Goal: Task Accomplishment & Management: Complete application form

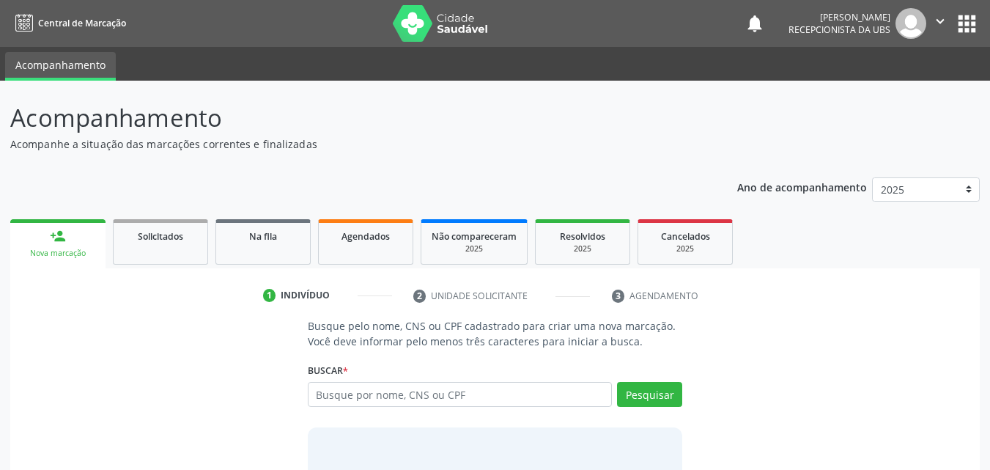
click at [546, 397] on input "text" at bounding box center [460, 394] width 305 height 25
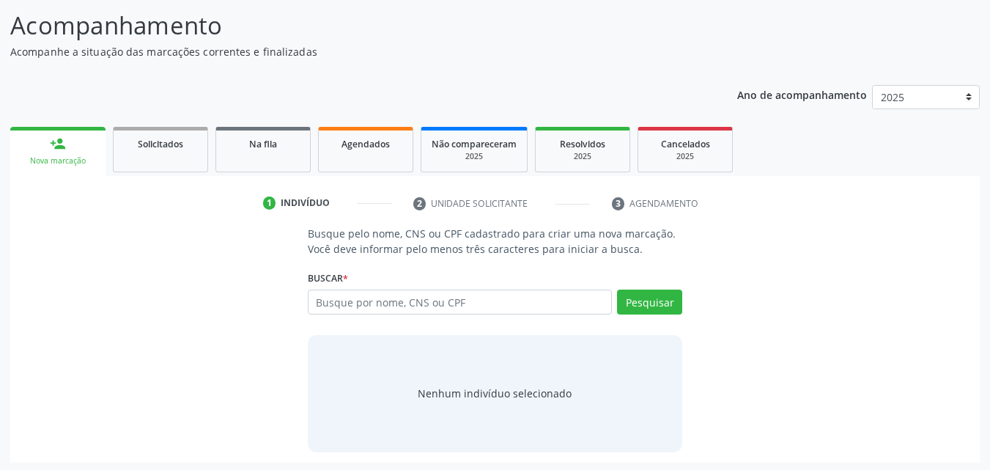
scroll to position [95, 0]
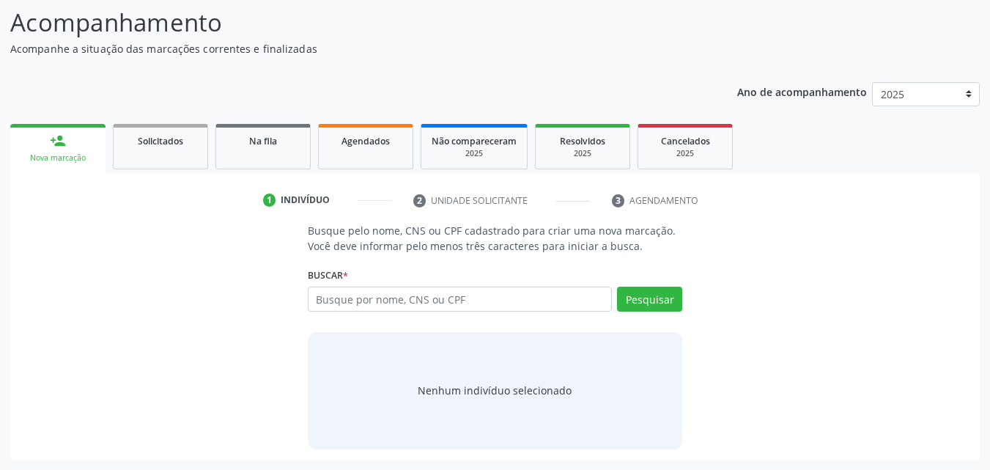
click at [498, 309] on input "text" at bounding box center [460, 299] width 305 height 25
click at [526, 299] on input "text" at bounding box center [460, 299] width 305 height 25
click at [454, 306] on input "text" at bounding box center [460, 299] width 305 height 25
click at [452, 306] on input "text" at bounding box center [460, 299] width 305 height 25
click at [451, 307] on input "text" at bounding box center [460, 299] width 305 height 25
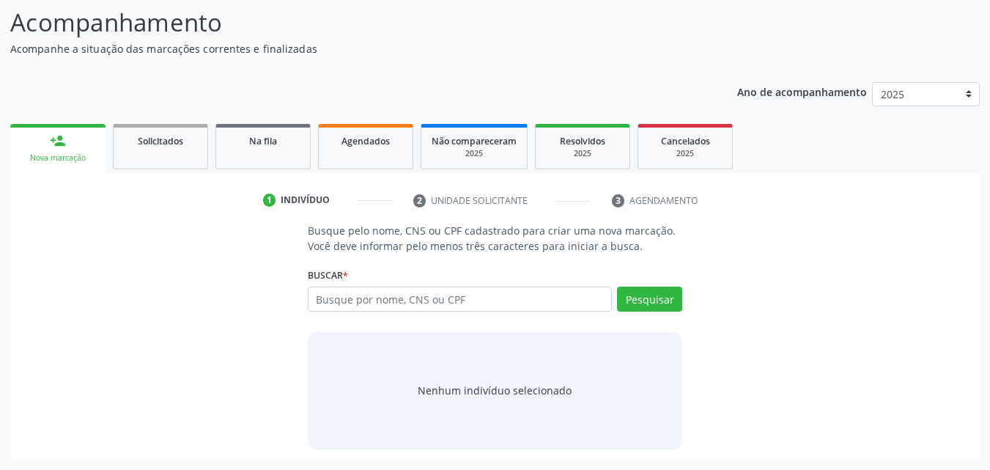
click at [436, 302] on input "text" at bounding box center [460, 299] width 305 height 25
click at [327, 290] on input "text" at bounding box center [460, 299] width 305 height 25
type input "700605920748663"
click at [658, 293] on button "Pesquisar" at bounding box center [649, 299] width 65 height 25
type input "700605920748663"
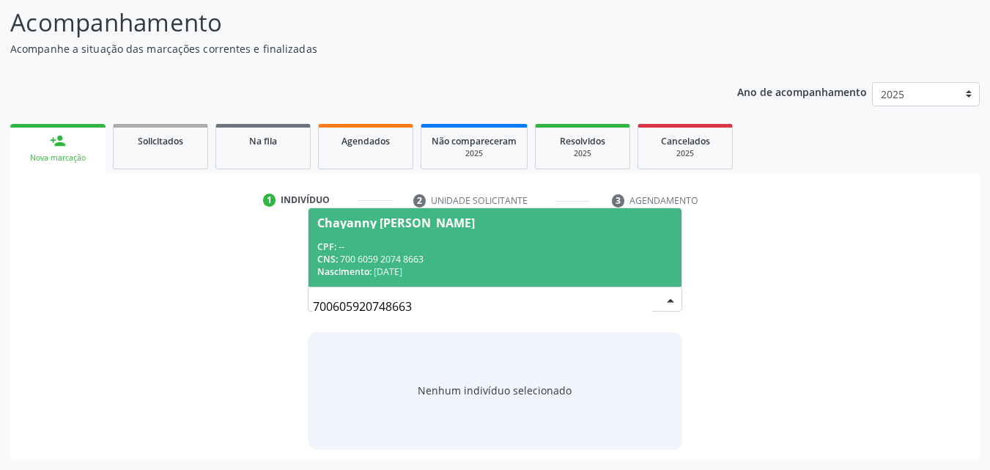
click at [554, 251] on div "CPF: --" at bounding box center [495, 246] width 356 height 12
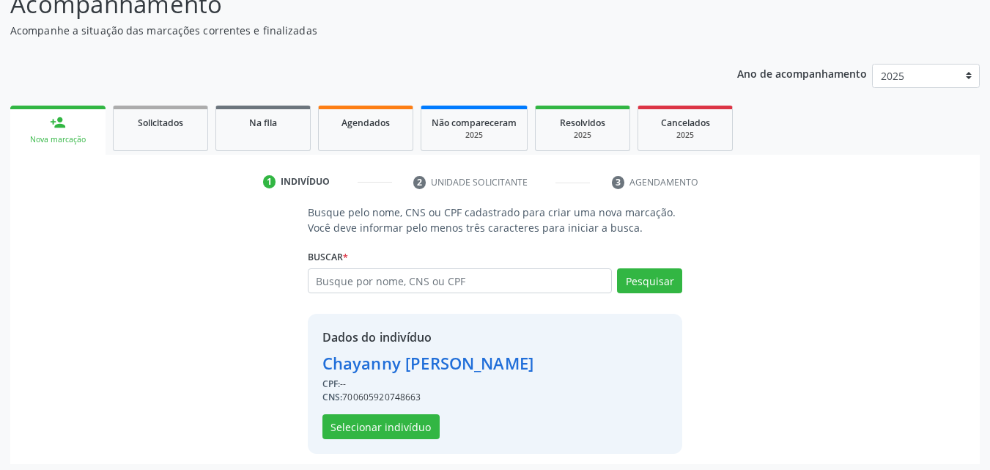
scroll to position [118, 0]
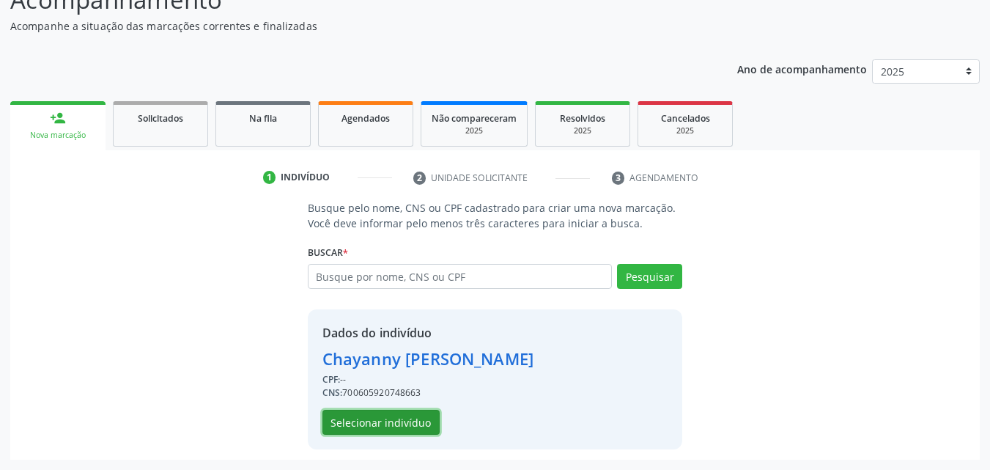
click at [392, 418] on button "Selecionar indivíduo" at bounding box center [381, 422] width 117 height 25
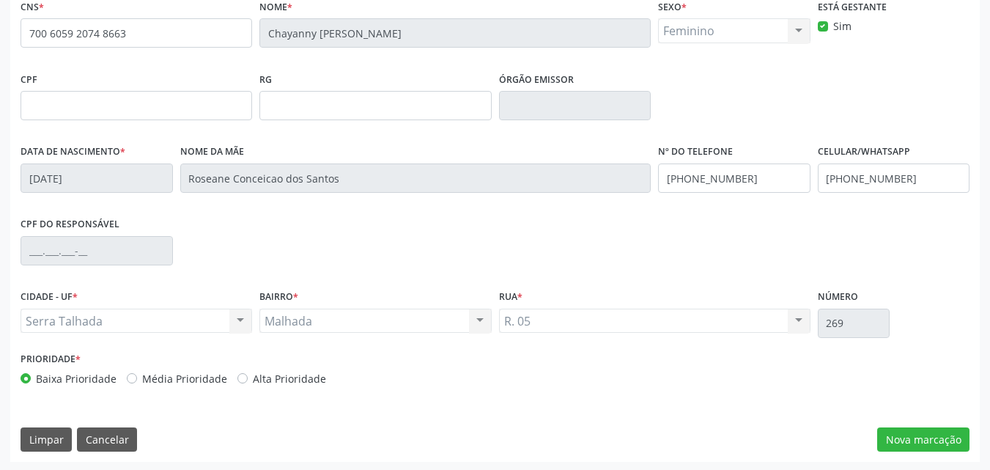
scroll to position [325, 0]
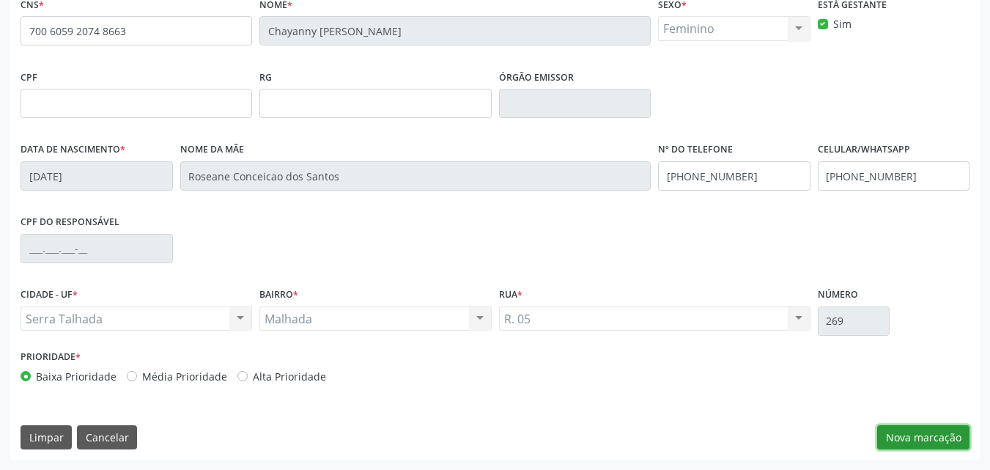
click at [913, 441] on button "Nova marcação" at bounding box center [924, 437] width 92 height 25
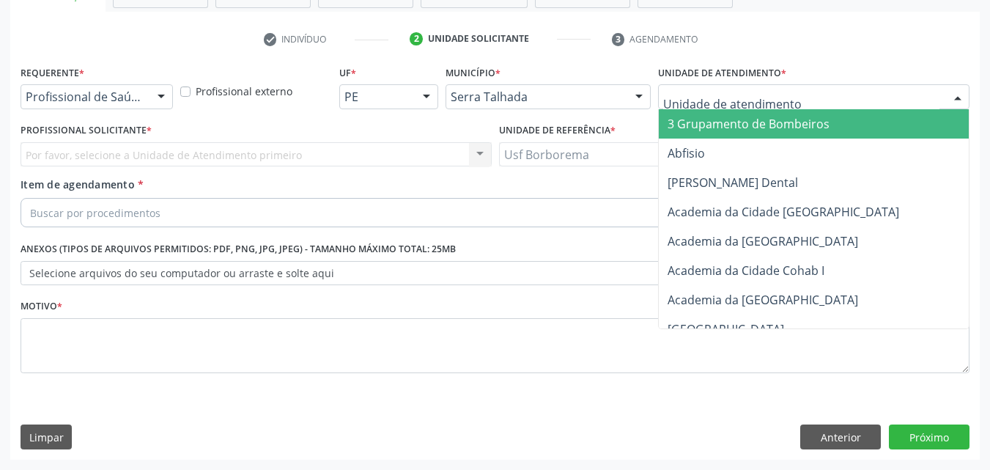
click at [704, 90] on div at bounding box center [814, 96] width 312 height 25
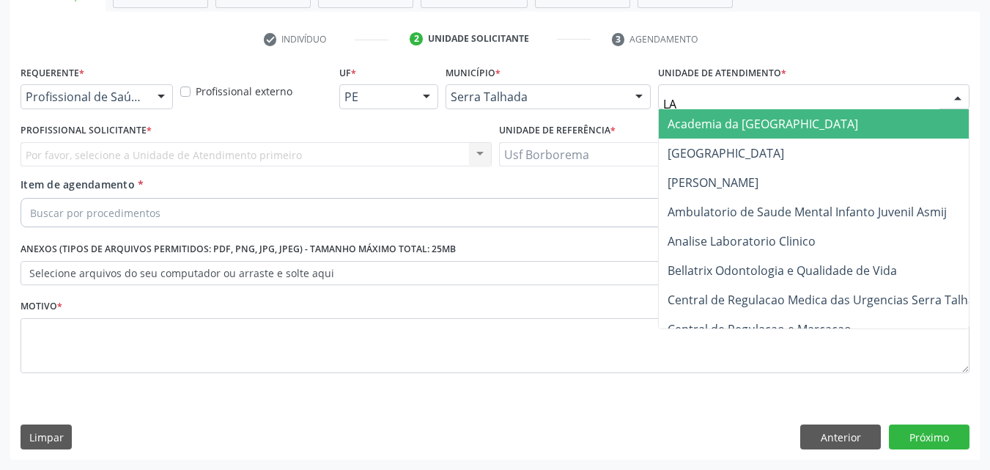
type input "L"
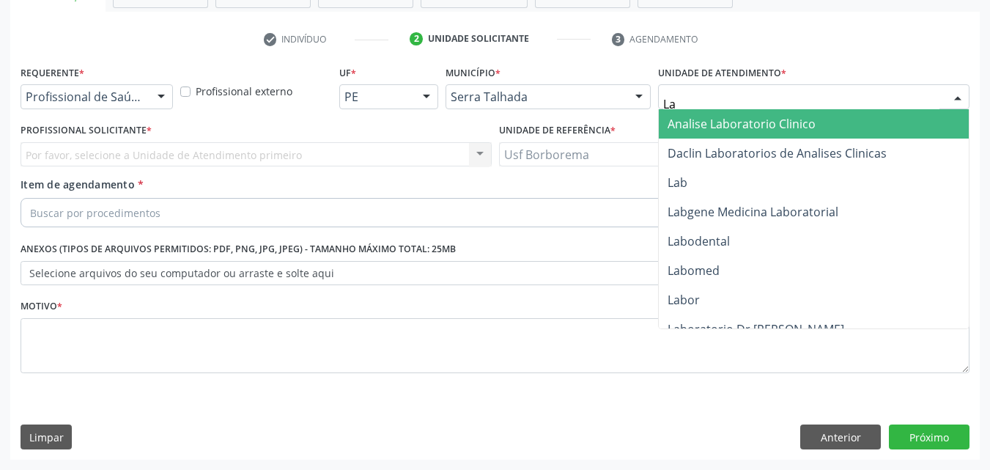
type input "Lab"
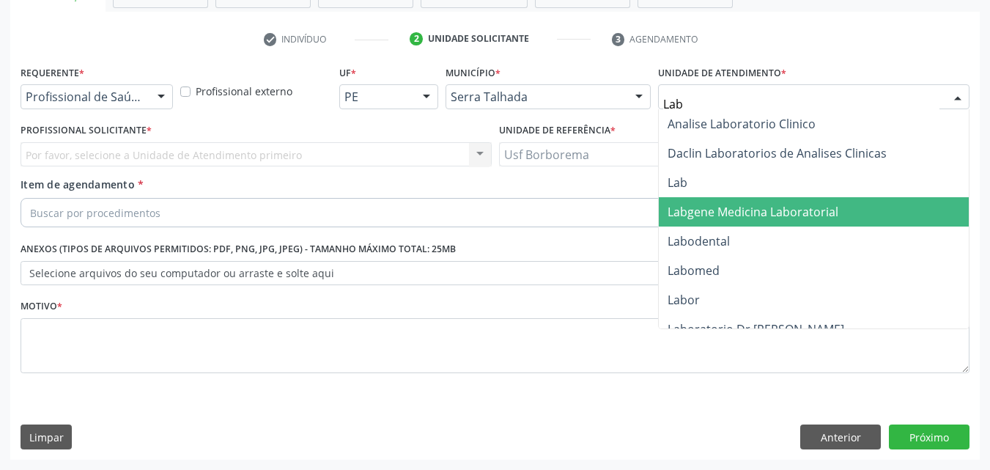
click at [700, 210] on span "Labgene Medicina Laboratorial" at bounding box center [753, 212] width 171 height 16
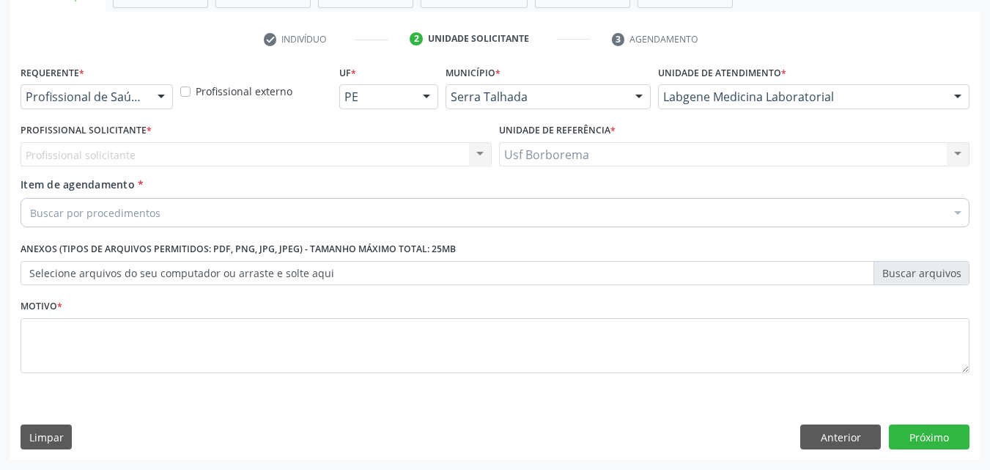
click at [144, 106] on div "Profissional de Saúde" at bounding box center [97, 96] width 152 height 25
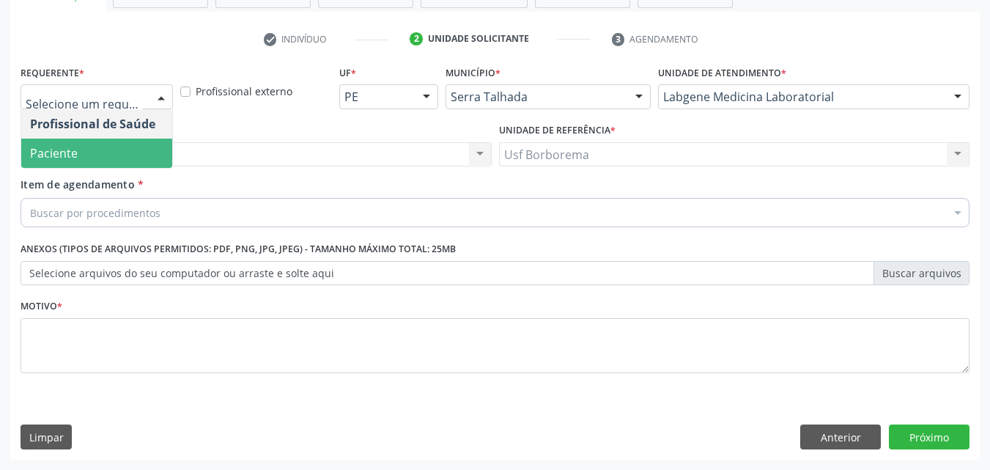
click at [131, 143] on span "Paciente" at bounding box center [96, 153] width 151 height 29
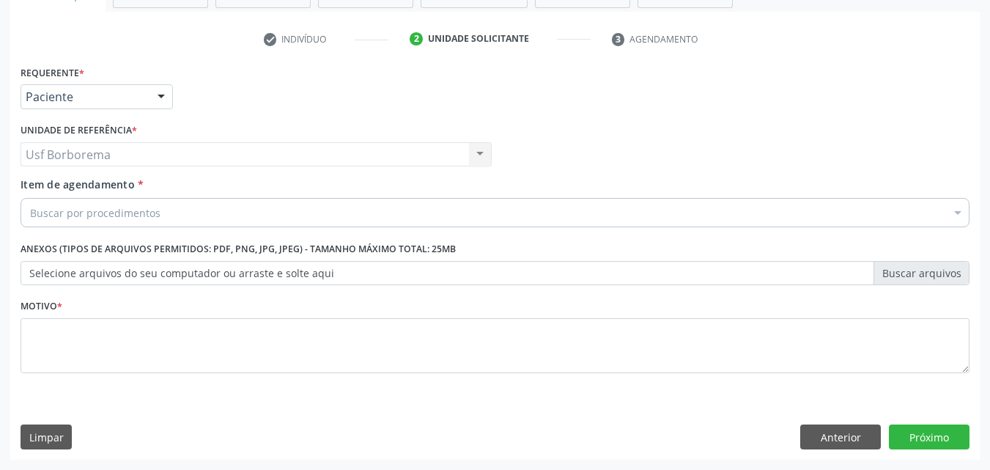
drag, startPoint x: 79, startPoint y: 207, endPoint x: 89, endPoint y: 221, distance: 16.7
click at [30, 205] on input "Item de agendamento *" at bounding box center [30, 212] width 0 height 29
click at [30, 221] on input "Item de agendamento *" at bounding box center [30, 212] width 0 height 29
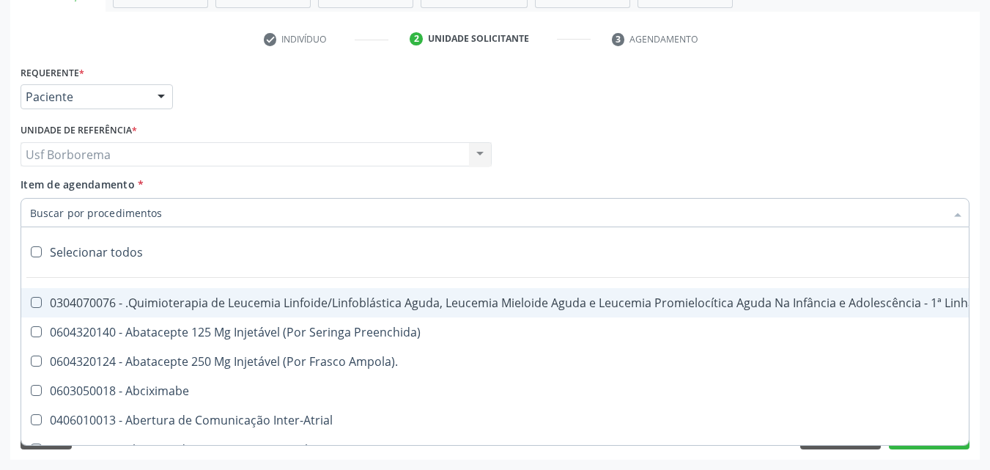
click at [89, 221] on input "Item de agendamento *" at bounding box center [488, 212] width 916 height 29
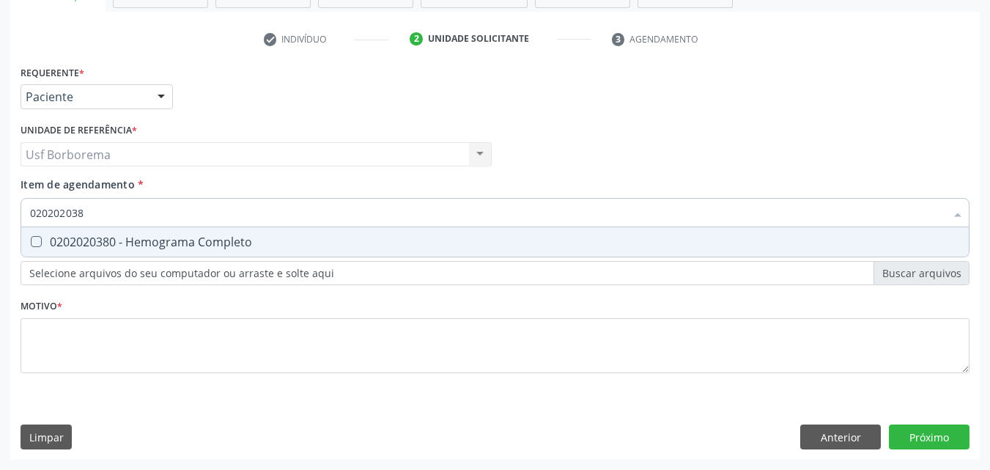
type input "0202020380"
click at [97, 233] on span "0202020380 - Hemograma Completo" at bounding box center [495, 241] width 948 height 29
checkbox Completo "true"
click at [117, 216] on input "0202020380" at bounding box center [488, 212] width 916 height 29
type input "02020203"
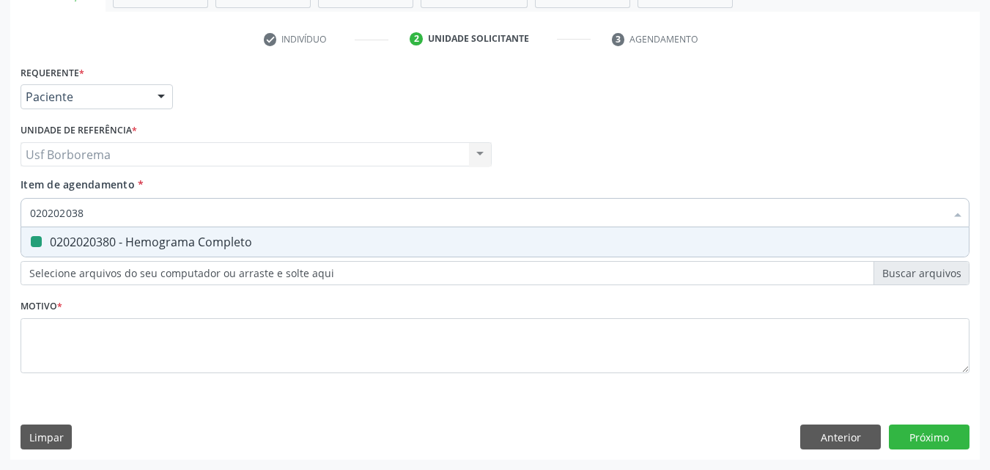
checkbox Completo "false"
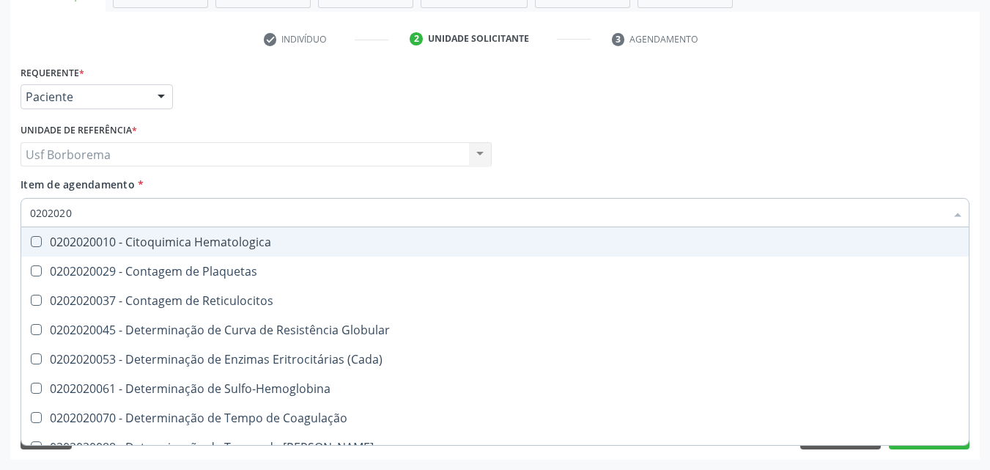
type input "020202"
checkbox Completo "false"
checkbox Leucograma "true"
type input "02020"
checkbox Completo "false"
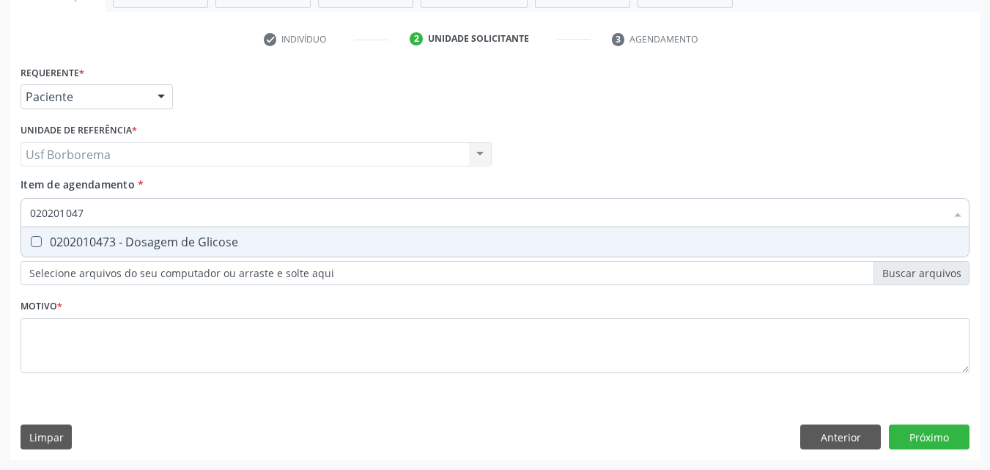
type input "0202010473"
click at [122, 247] on div "0202010473 - Dosagem de Glicose" at bounding box center [495, 242] width 930 height 12
checkbox Glicose "true"
click at [130, 216] on input "0202010473" at bounding box center [488, 212] width 916 height 29
type input "02020104"
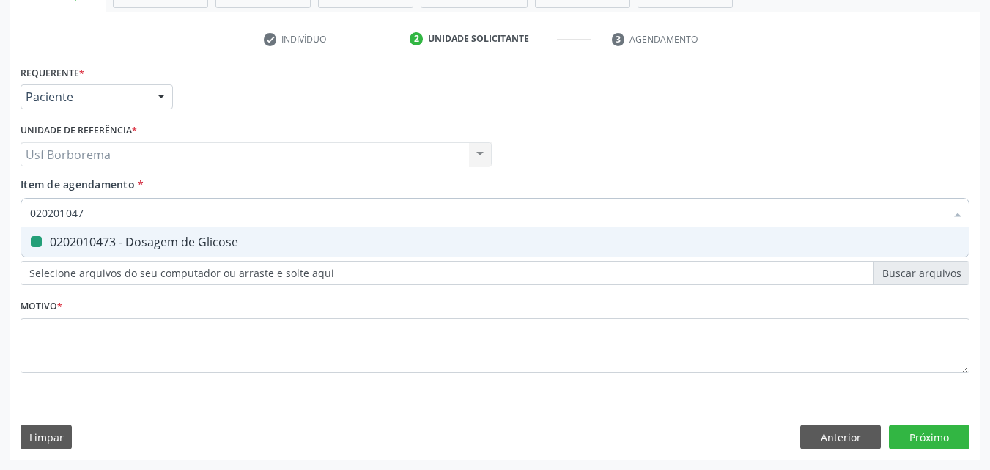
checkbox Glicose "false"
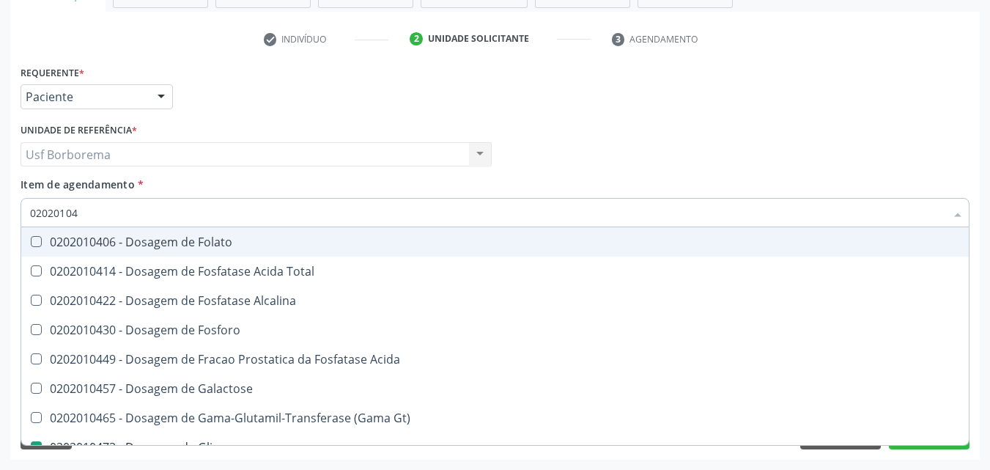
type input "0202010"
checkbox Glicose "false"
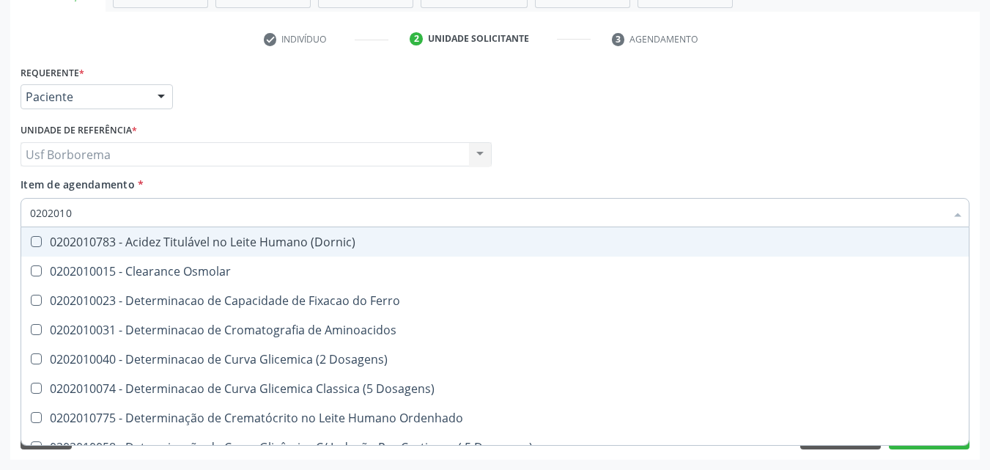
type input "020201"
checkbox Glicose "false"
checkbox Nt-Probnp\) "true"
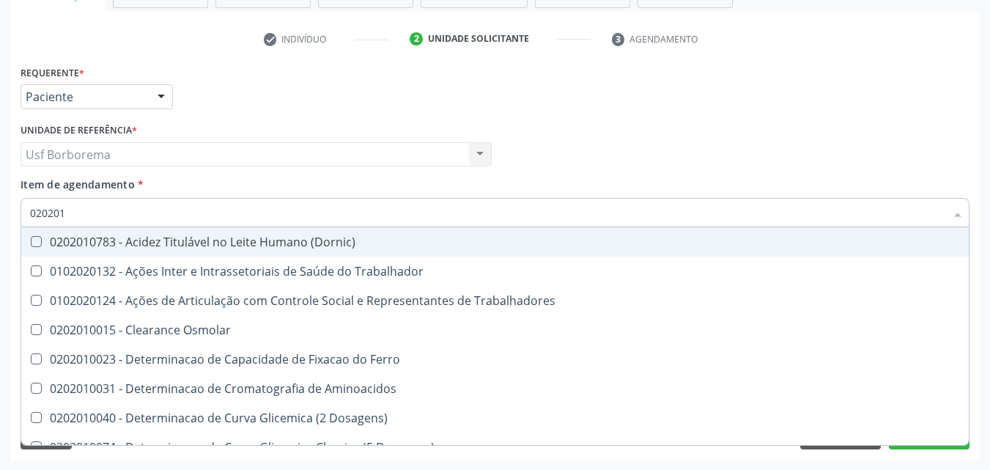
type input "02020"
checkbox Glicose "false"
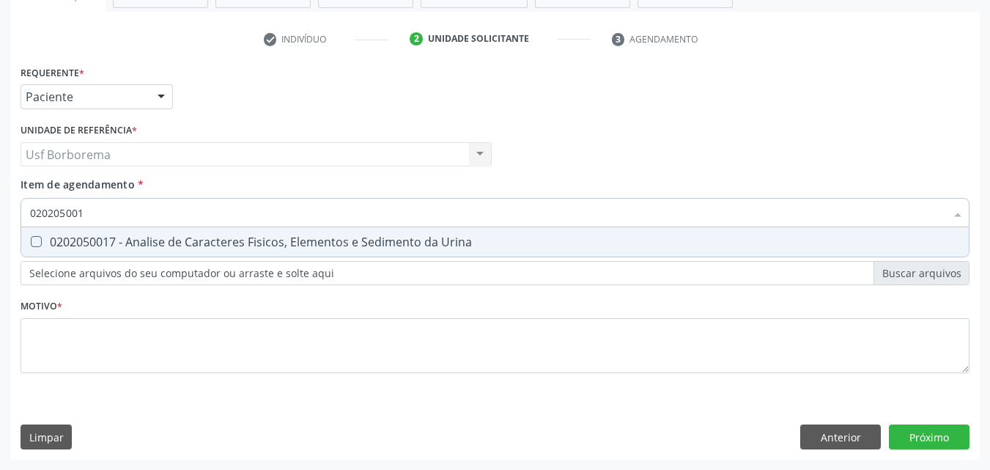
type input "0202050017"
click at [119, 236] on div "0202050017 - Analise de Caracteres Fisicos, Elementos e Sedimento da Urina" at bounding box center [495, 242] width 930 height 12
checkbox Urina "true"
click at [114, 218] on input "0202050017" at bounding box center [488, 212] width 916 height 29
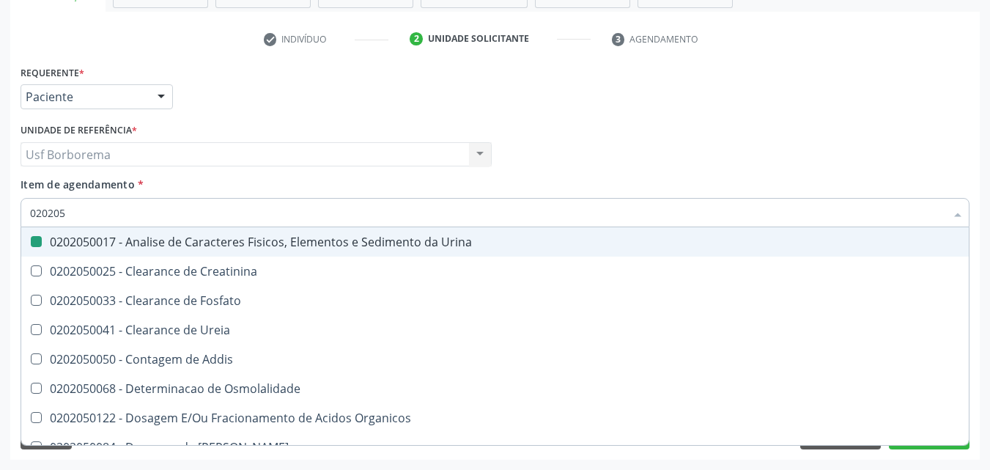
type input "02020"
checkbox Urina "false"
checkbox Fosfato "true"
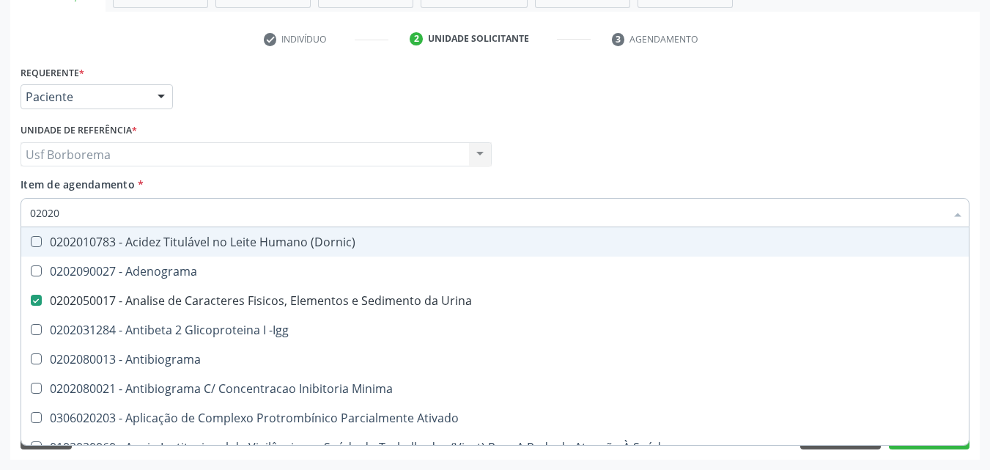
type input "020208"
checkbox Urina "false"
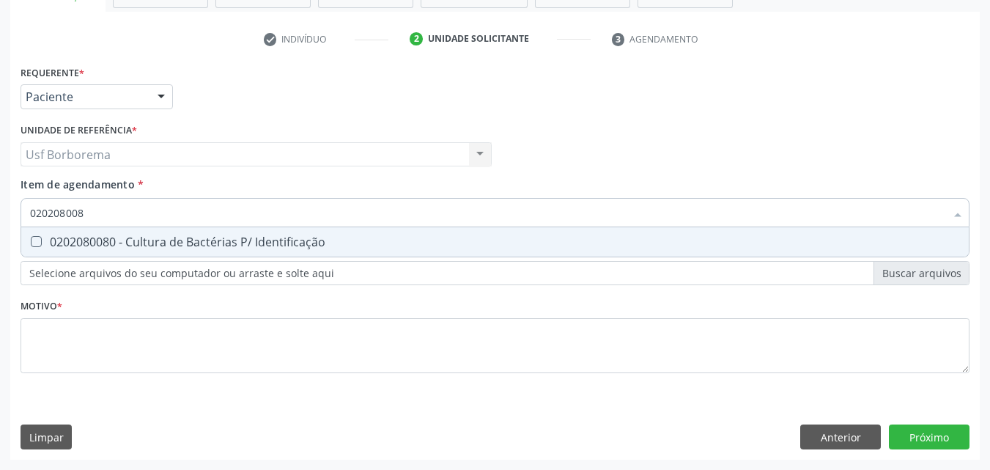
type input "0202080080"
click at [147, 238] on div "0202080080 - Cultura de Bactérias P/ Identificação" at bounding box center [495, 242] width 930 height 12
checkbox Identificação "true"
click at [146, 216] on input "0202080080" at bounding box center [488, 212] width 916 height 29
type input "02020800"
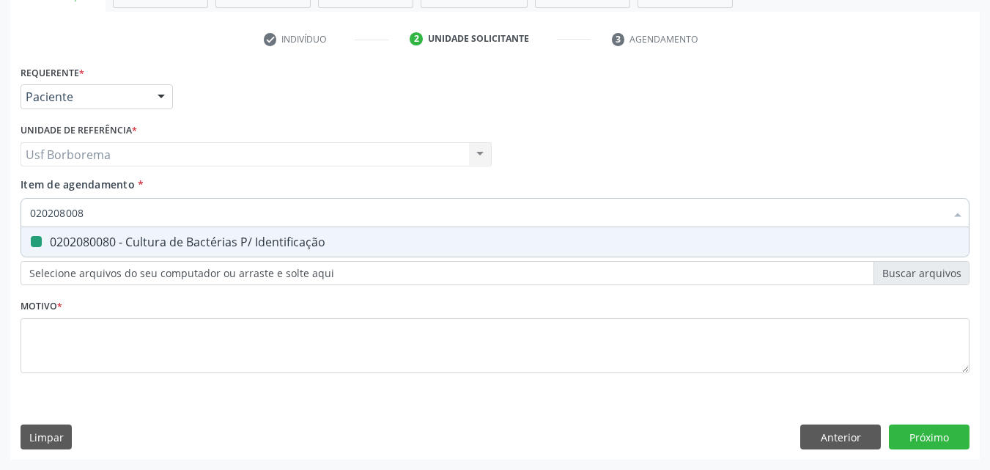
checkbox Identificação "false"
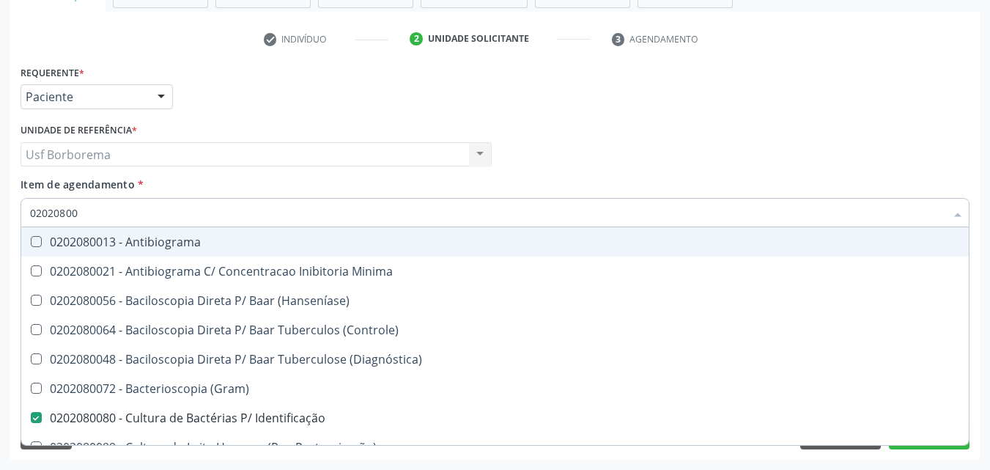
type input "0202080"
checkbox Identificação "false"
type input "02020"
checkbox \(Hanseníase\) "true"
checkbox Identificação "false"
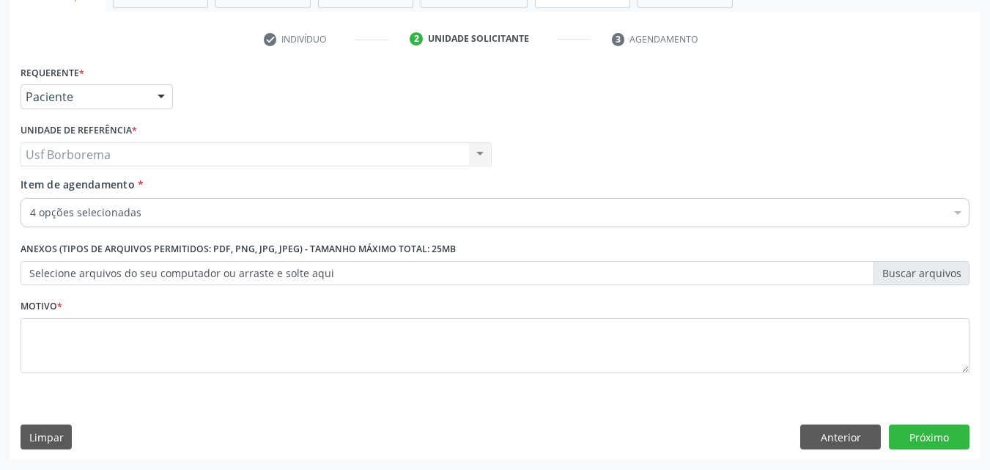
checkbox Completo "true"
checkbox Urina "true"
checkbox Identificação "true"
checkbox Queimado "false"
checkbox Oncologia "false"
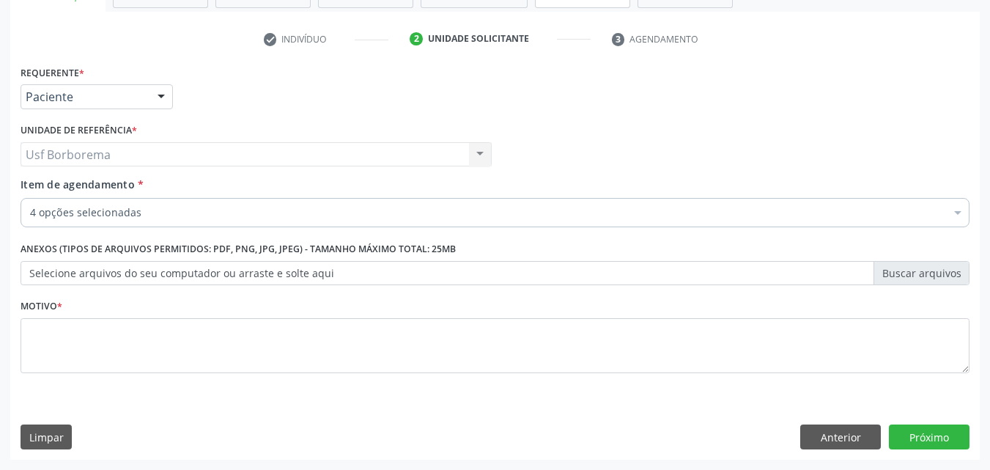
checkbox Denteada "false"
click at [54, 433] on button "Limpar" at bounding box center [46, 436] width 51 height 25
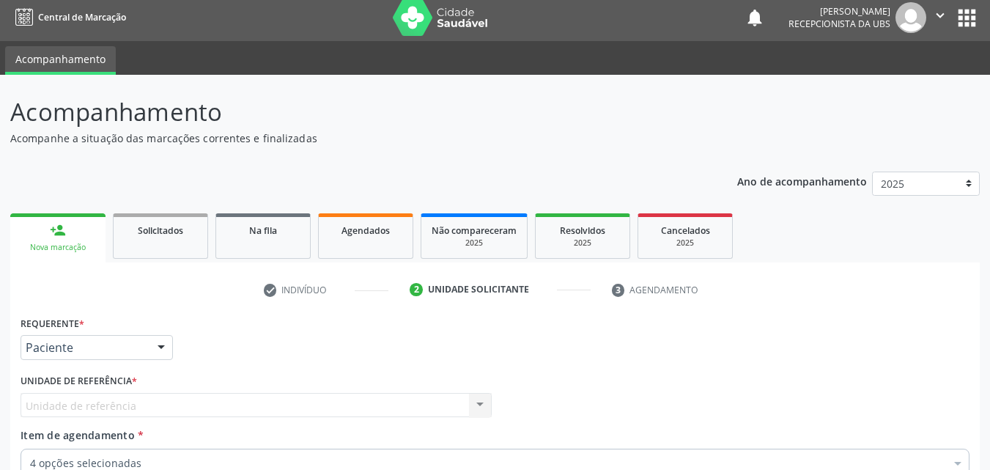
scroll to position [0, 0]
